Goal: Task Accomplishment & Management: Use online tool/utility

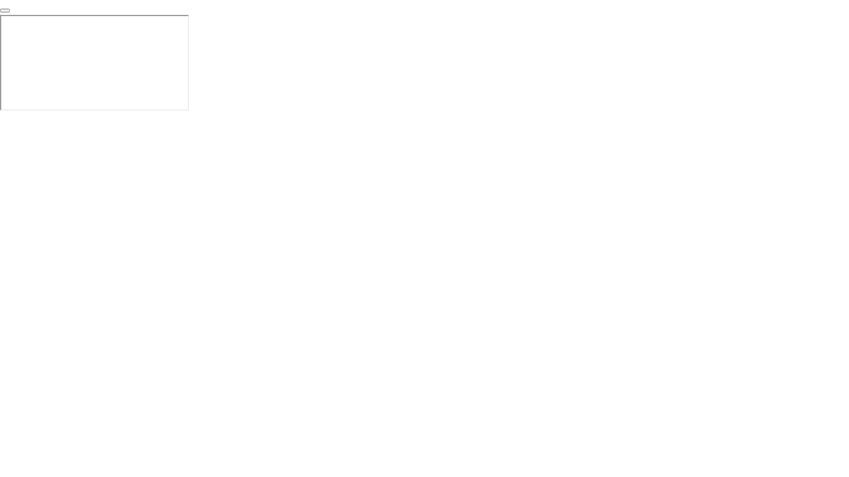
click div "End Proctoring Session"
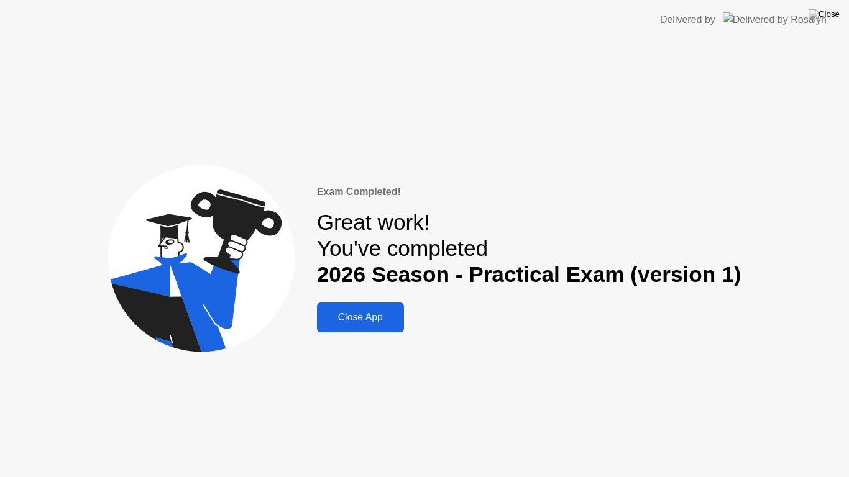
click at [346, 321] on div "Close App" at bounding box center [361, 317] width 80 height 11
